Goal: Check status: Check status

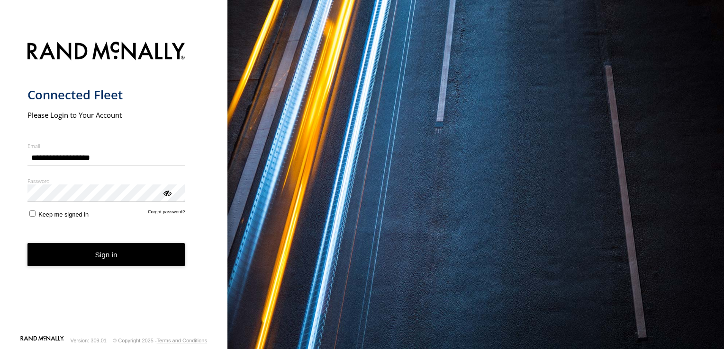
click at [85, 262] on button "Sign in" at bounding box center [106, 254] width 158 height 23
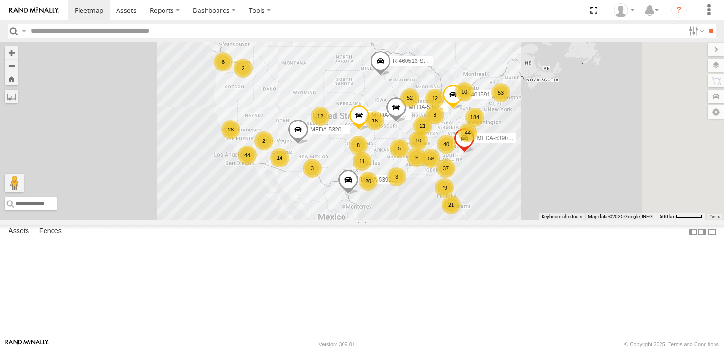
click at [89, 31] on input "text" at bounding box center [355, 31] width 657 height 14
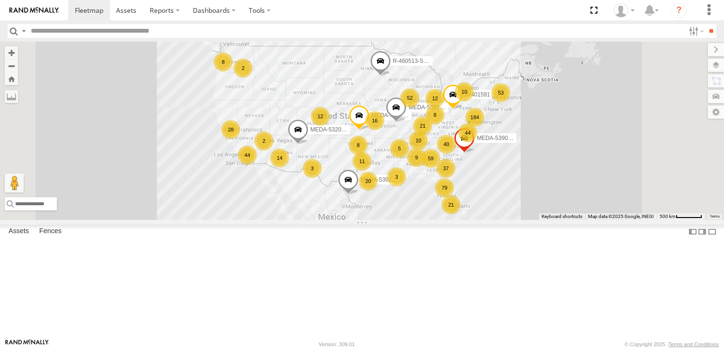
paste input "******"
type input "******"
click at [705, 24] on input "**" at bounding box center [710, 31] width 11 height 14
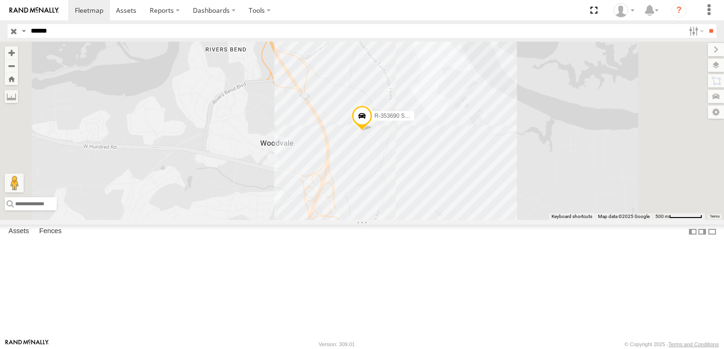
click at [0, 0] on span at bounding box center [0, 0] width 0 height 0
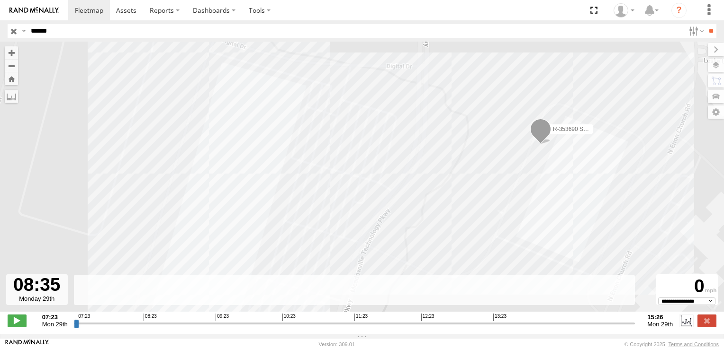
click at [159, 327] on input "range" at bounding box center [354, 323] width 561 height 9
click at [19, 327] on span at bounding box center [17, 321] width 19 height 12
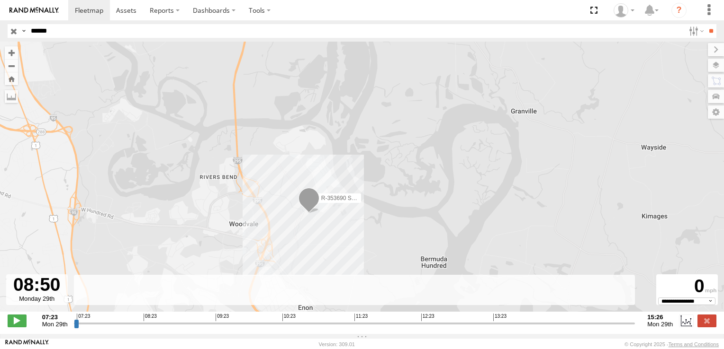
click at [252, 328] on input "range" at bounding box center [354, 323] width 561 height 9
click at [393, 328] on input "range" at bounding box center [354, 323] width 561 height 9
click at [557, 328] on input "range" at bounding box center [354, 323] width 561 height 9
click at [616, 328] on input "range" at bounding box center [354, 323] width 561 height 9
click at [629, 328] on input "range" at bounding box center [354, 323] width 561 height 9
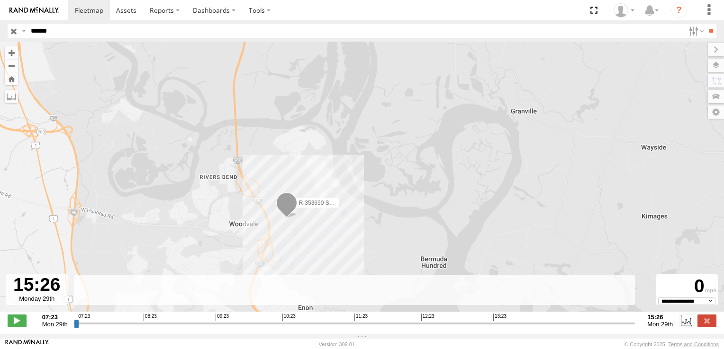
click at [72, 328] on div "07:23 Mon 29th Created with Highcharts 6.0.7 Highcharts.com 07:23 08:23 09:23 1…" at bounding box center [362, 321] width 708 height 14
click at [74, 327] on input "range" at bounding box center [354, 323] width 561 height 9
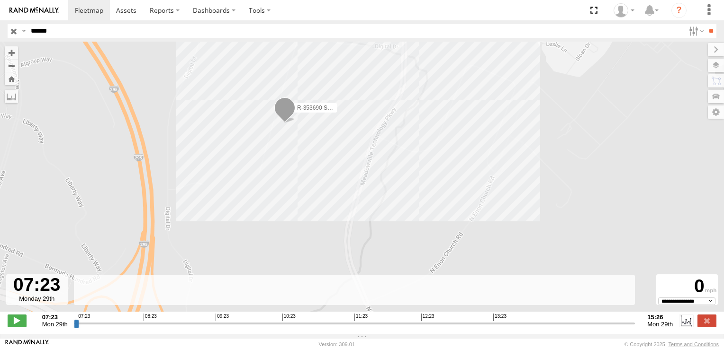
drag, startPoint x: 169, startPoint y: 187, endPoint x: 200, endPoint y: 79, distance: 112.9
click at [198, 78] on div "R-353690 Swing" at bounding box center [362, 182] width 724 height 280
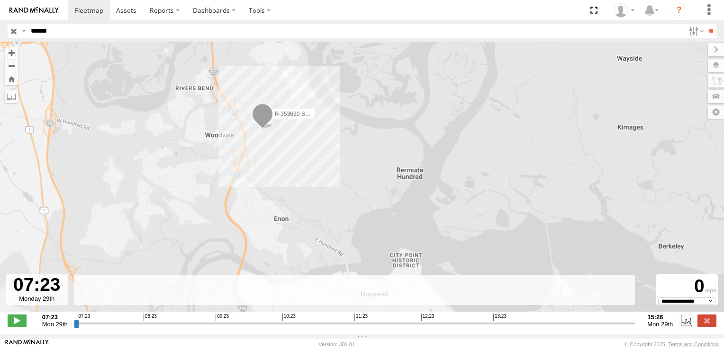
drag, startPoint x: 243, startPoint y: 137, endPoint x: 194, endPoint y: 242, distance: 116.3
click at [267, 167] on div "R-353690 Swing" at bounding box center [362, 182] width 724 height 280
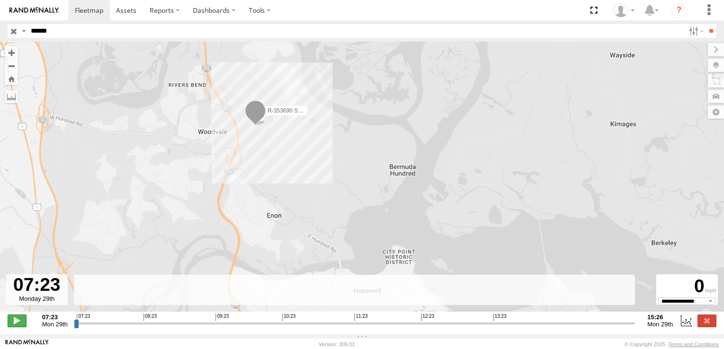
click at [23, 327] on span at bounding box center [17, 321] width 19 height 12
click at [15, 32] on input "button" at bounding box center [14, 31] width 12 height 14
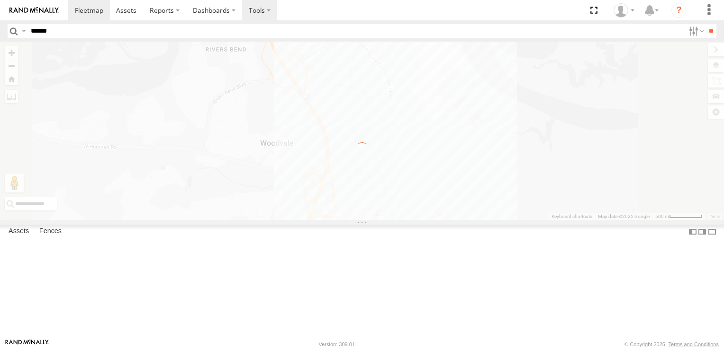
type input "**********"
